Goal: Information Seeking & Learning: Learn about a topic

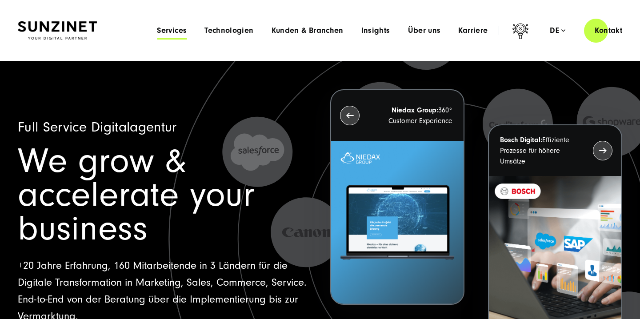
click at [176, 33] on span "Services" at bounding box center [172, 30] width 30 height 9
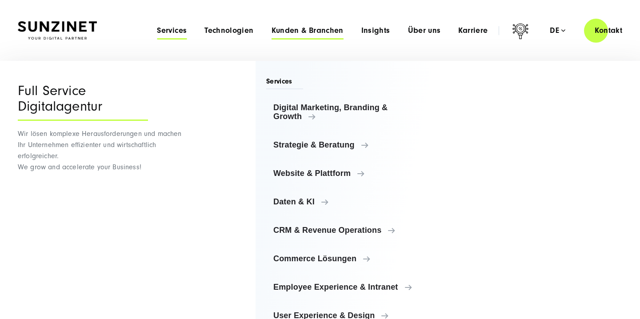
click at [292, 27] on span "Kunden & Branchen" at bounding box center [307, 30] width 72 height 9
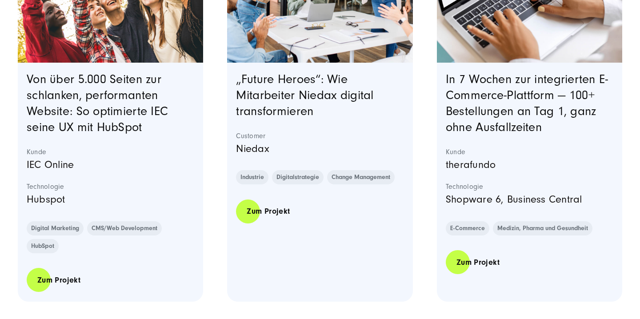
scroll to position [420, 0]
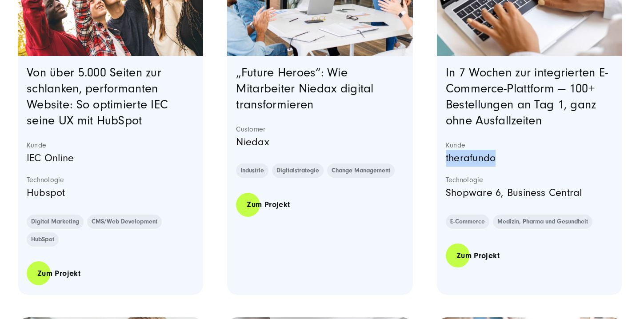
drag, startPoint x: 445, startPoint y: 159, endPoint x: 496, endPoint y: 159, distance: 51.1
click at [496, 159] on div "In 7 Wochen zur integrierten E-Commerce-Plattform — 100+ Bestellungen an Tag 1,…" at bounding box center [529, 175] width 185 height 239
copy p "therafundo"
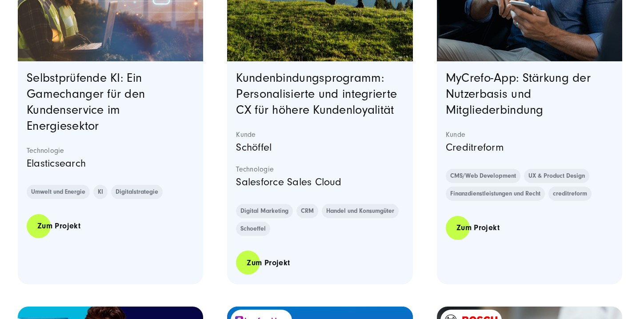
scroll to position [1317, 0]
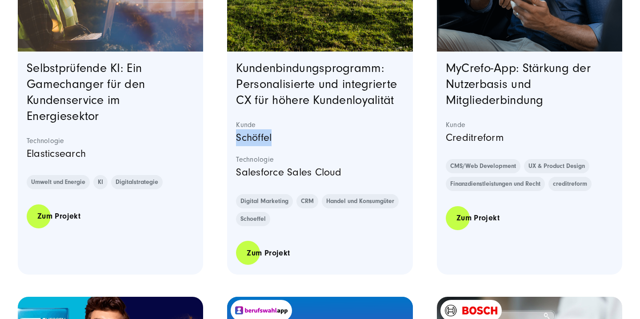
drag, startPoint x: 237, startPoint y: 139, endPoint x: 280, endPoint y: 138, distance: 43.1
click at [280, 138] on p "Schöffel" at bounding box center [319, 137] width 167 height 17
copy p "Schöffel"
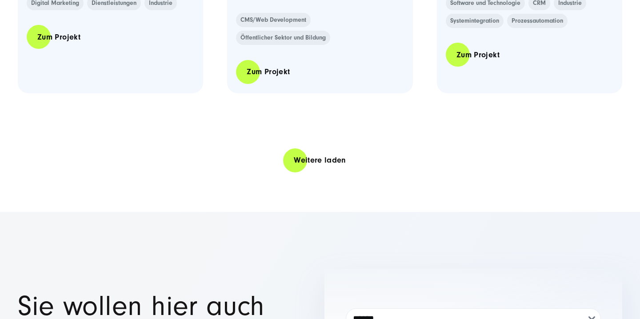
scroll to position [1948, 0]
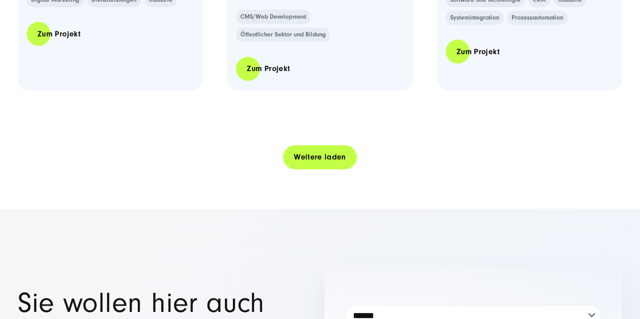
click at [332, 158] on link "Weitere laden" at bounding box center [320, 156] width 74 height 25
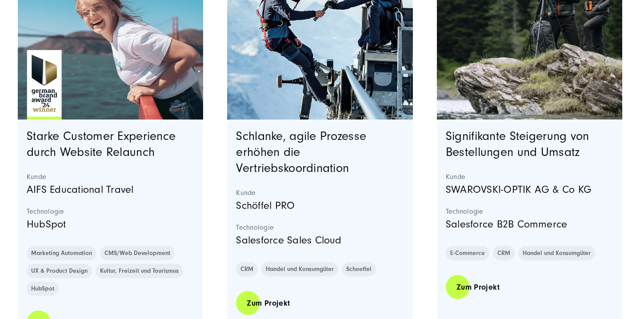
scroll to position [2141, 0]
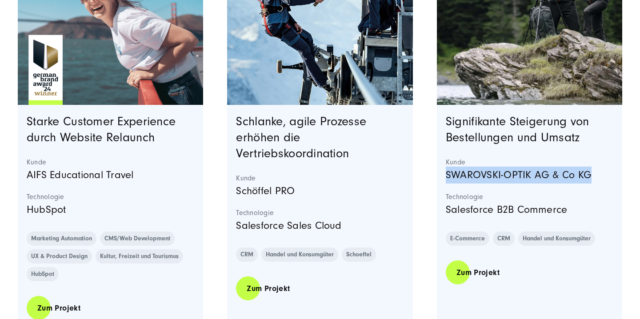
drag, startPoint x: 446, startPoint y: 175, endPoint x: 591, endPoint y: 172, distance: 144.8
click at [591, 172] on p "SWAROVSKI-OPTIK AG & Co KG" at bounding box center [529, 175] width 167 height 17
copy p "SWAROVSKI-OPTIK AG & Co KG"
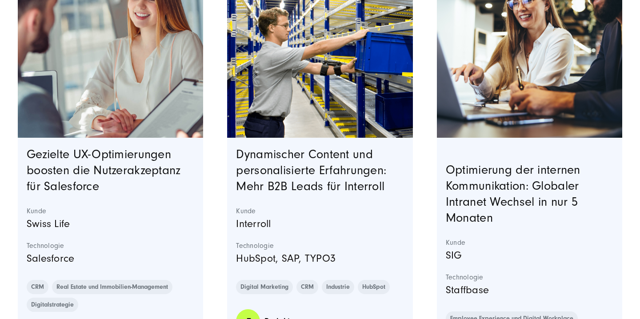
scroll to position [3418, 0]
drag, startPoint x: 26, startPoint y: 225, endPoint x: 80, endPoint y: 226, distance: 53.3
click at [80, 226] on p "Swiss Life" at bounding box center [110, 223] width 167 height 17
copy p "Swiss Life"
